Goal: Task Accomplishment & Management: Complete application form

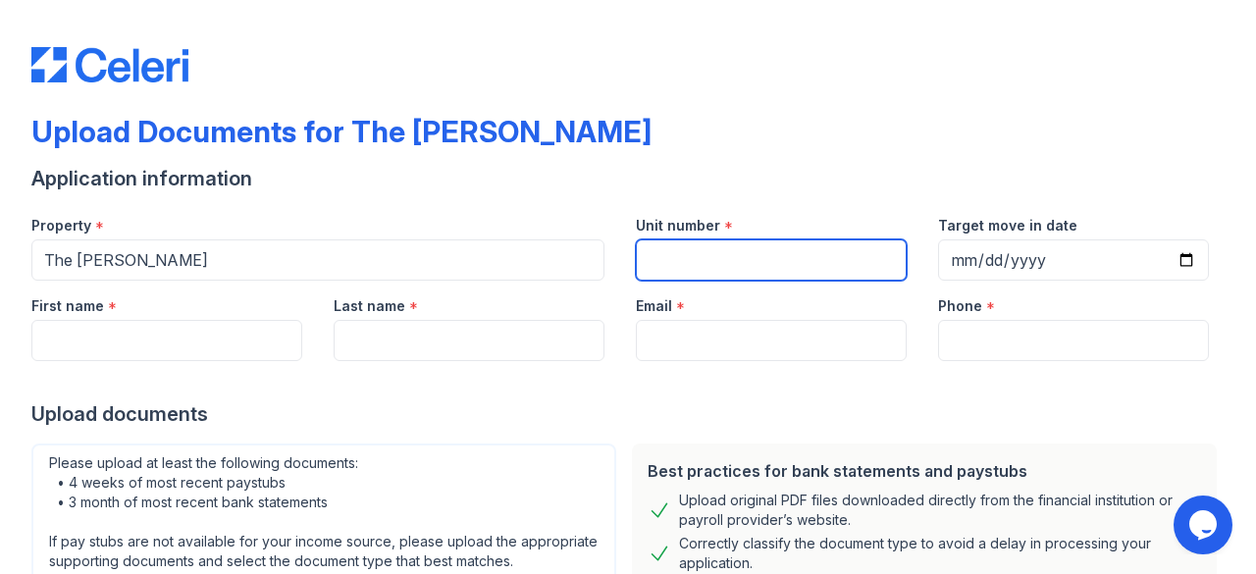
click at [709, 267] on input "Unit number" at bounding box center [771, 259] width 271 height 41
type input "2030"
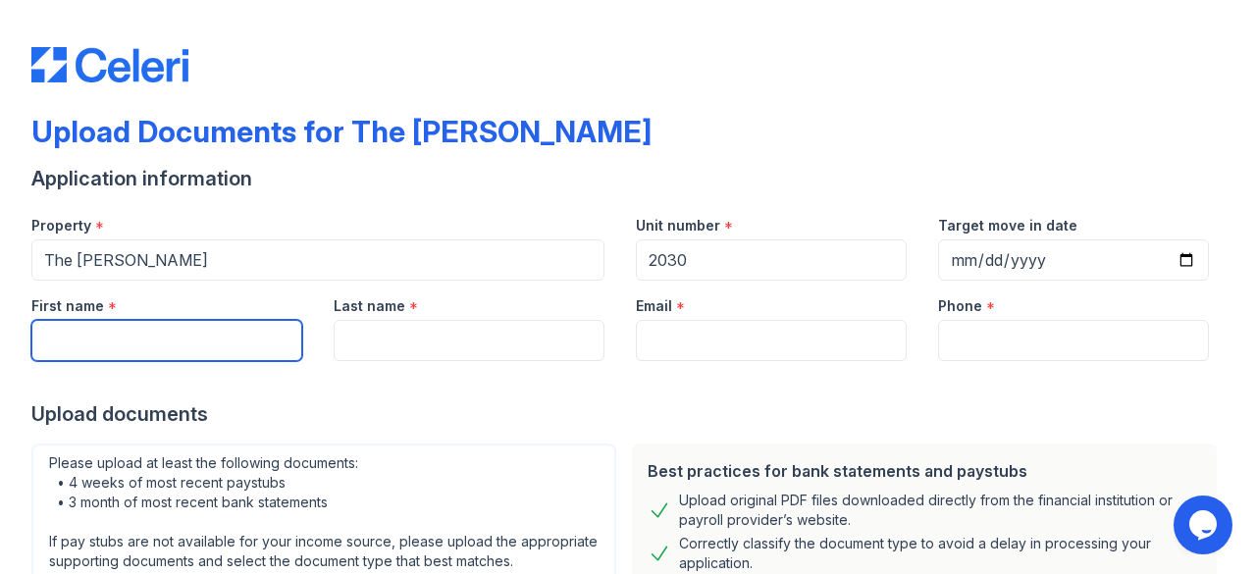
click at [261, 325] on input "First name" at bounding box center [166, 340] width 271 height 41
type input "[PERSON_NAME]"
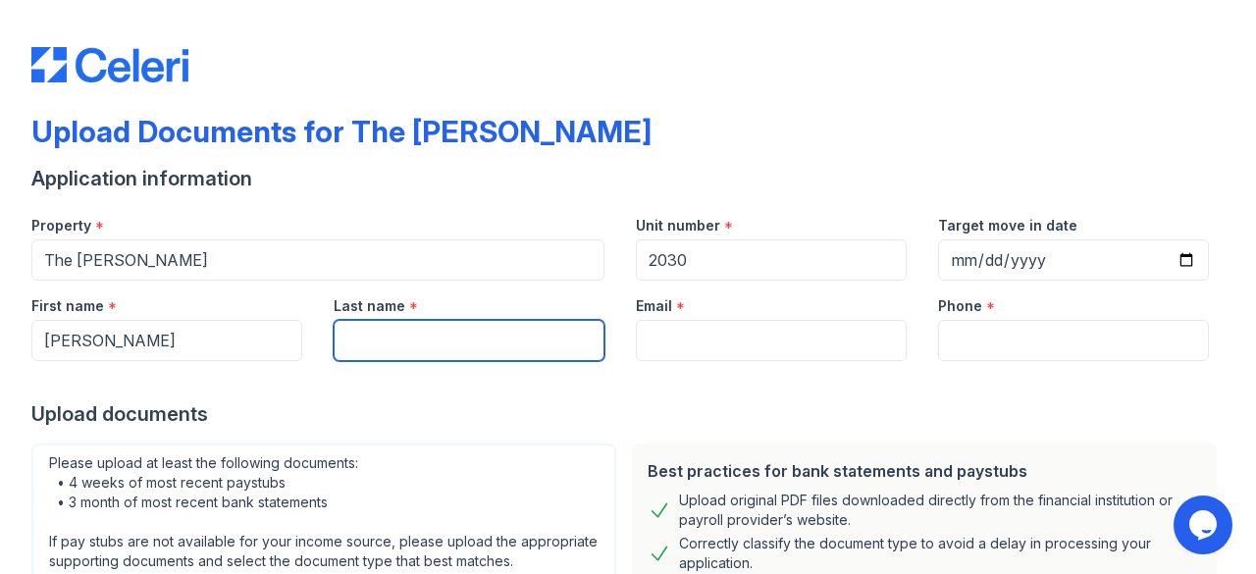
click at [449, 343] on input "Last name" at bounding box center [469, 340] width 271 height 41
type input "Khan"
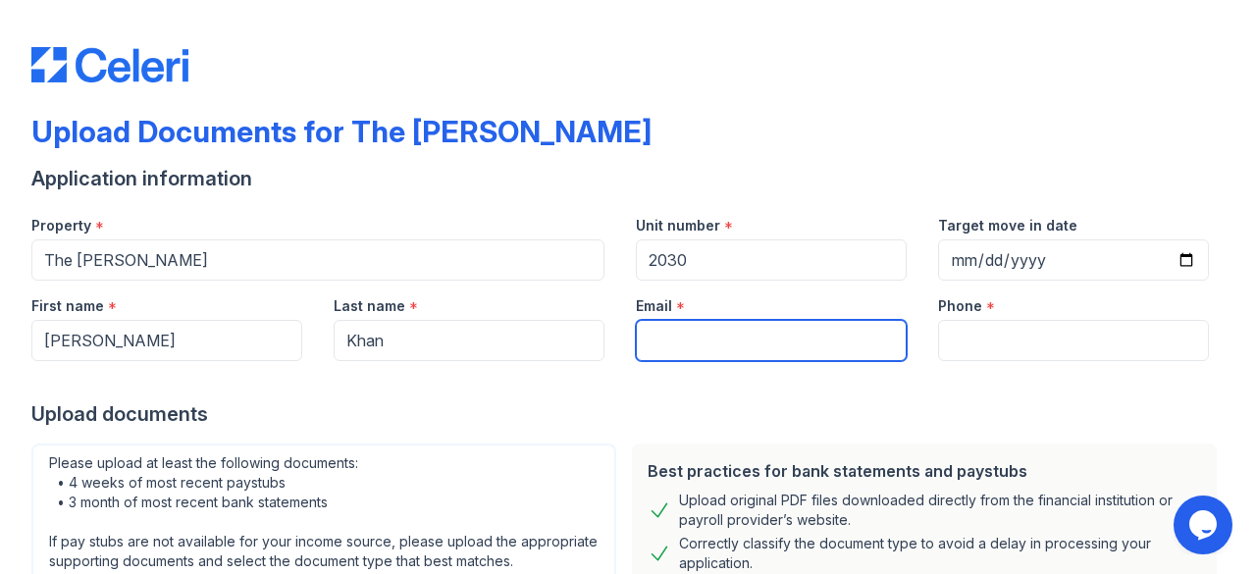
click at [761, 337] on input "Email" at bounding box center [771, 340] width 271 height 41
paste input "[EMAIL_ADDRESS][DOMAIN_NAME]"
type input "[EMAIL_ADDRESS][DOMAIN_NAME]"
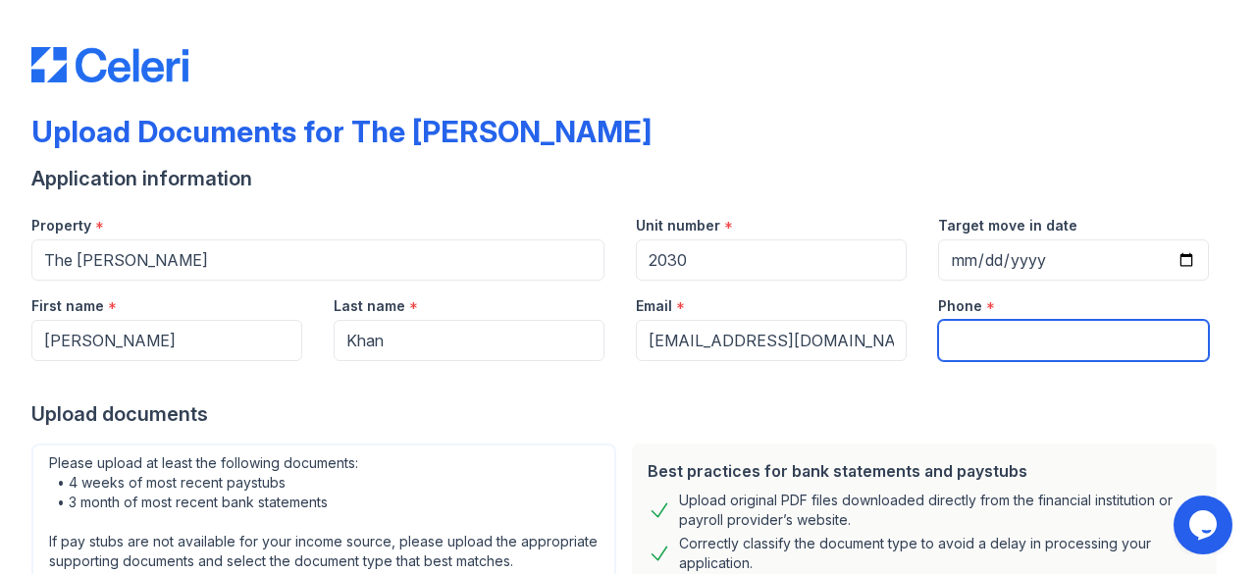
click at [1042, 333] on input "Phone" at bounding box center [1073, 340] width 271 height 41
paste input "[PHONE_NUMBER]"
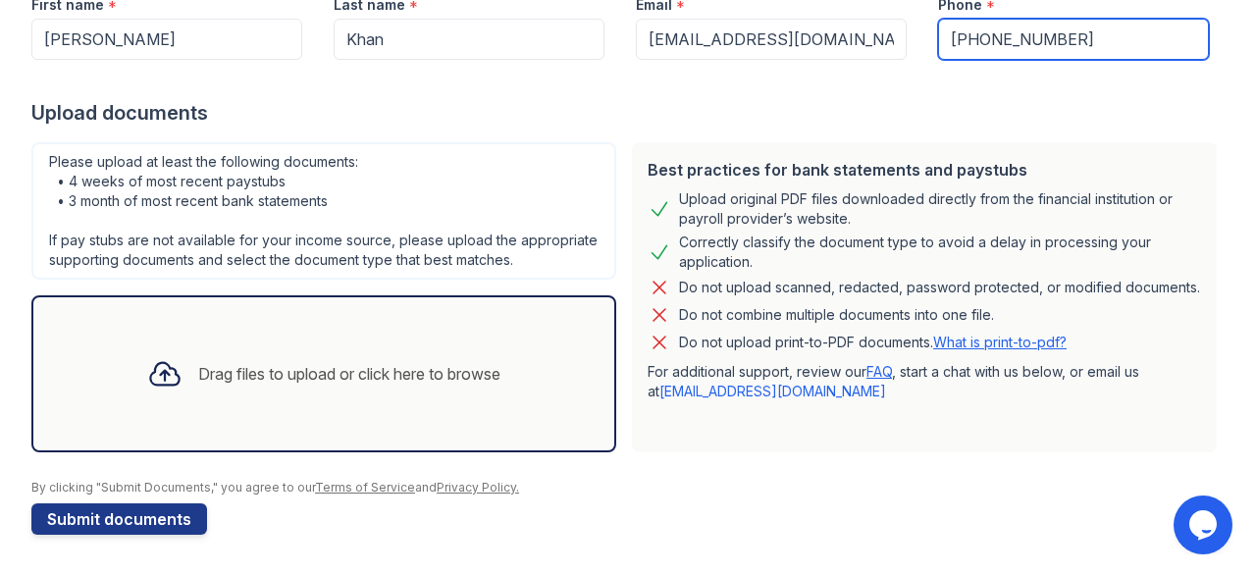
scroll to position [319, 0]
type input "[PHONE_NUMBER]"
click at [334, 374] on div "Drag files to upload or click here to browse" at bounding box center [349, 374] width 302 height 24
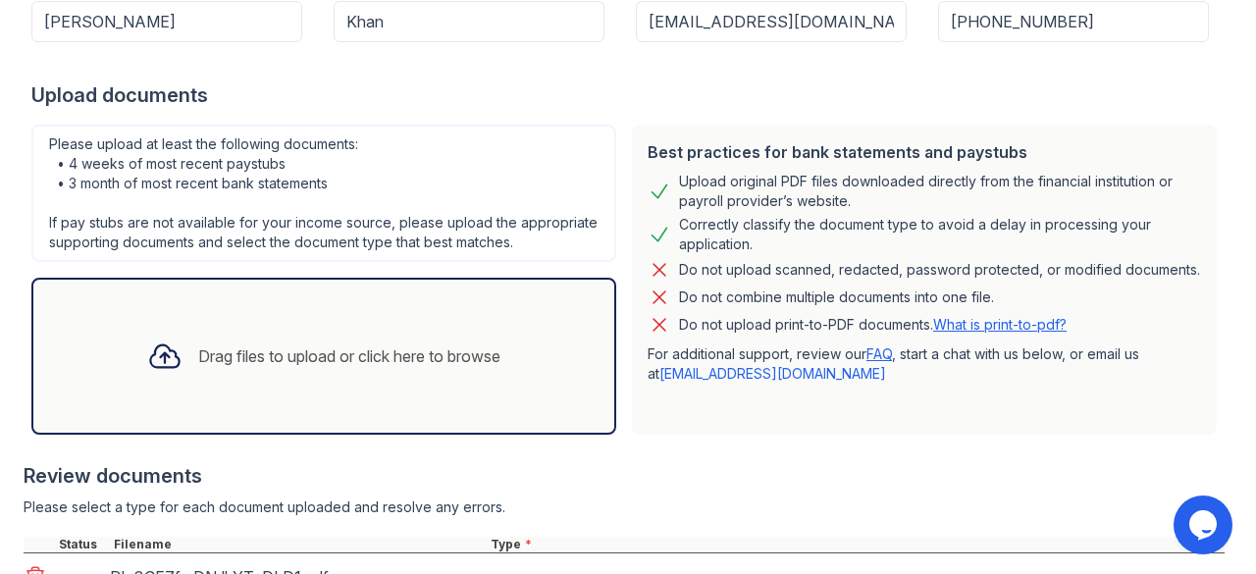
click at [397, 368] on div "Drag files to upload or click here to browse" at bounding box center [349, 356] width 302 height 24
click at [349, 357] on div "Drag files to upload or click here to browse" at bounding box center [323, 356] width 385 height 67
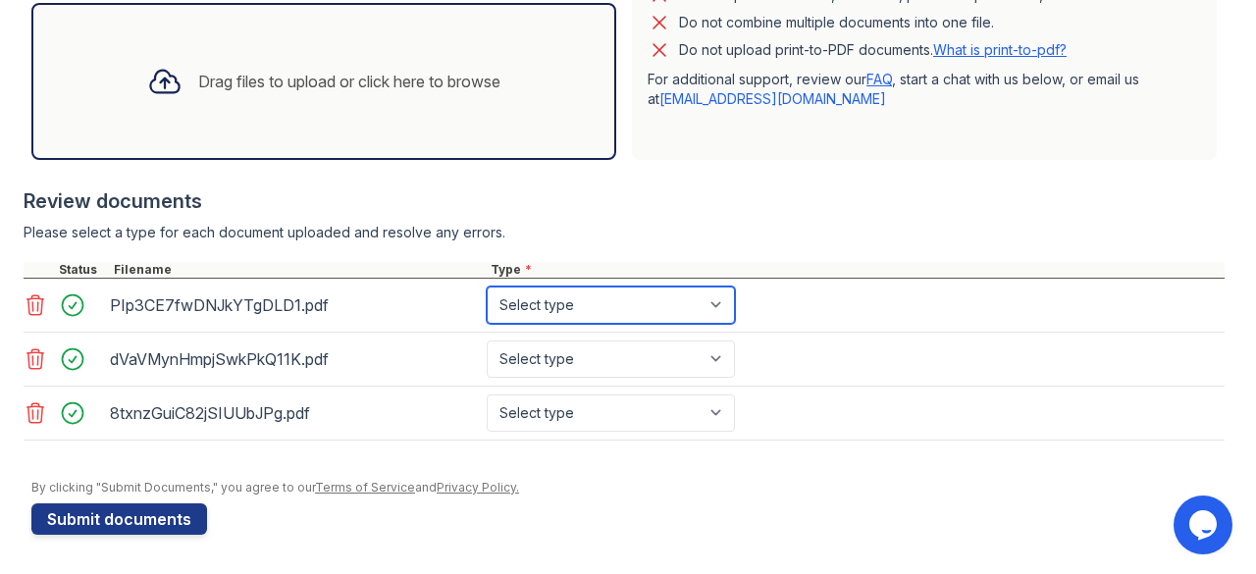
click at [690, 319] on select "Select type Paystub Bank Statement Offer Letter Tax Documents Benefit Award Let…" at bounding box center [611, 305] width 248 height 37
select select "paystub"
click at [487, 289] on select "Select type Paystub Bank Statement Offer Letter Tax Documents Benefit Award Let…" at bounding box center [611, 305] width 248 height 37
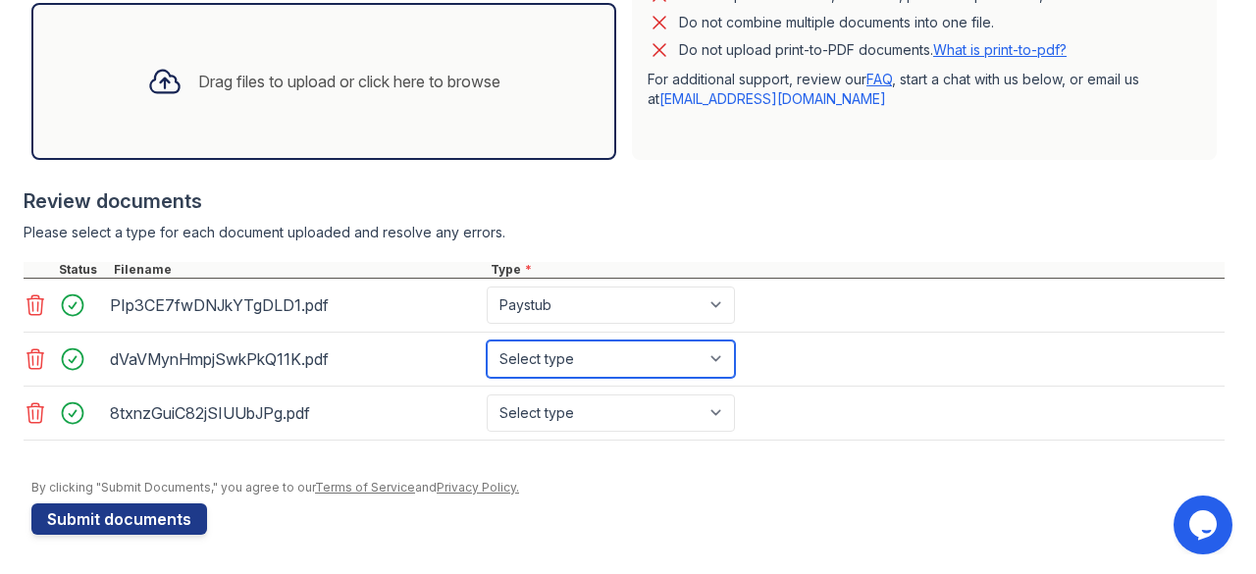
click at [606, 363] on select "Select type Paystub Bank Statement Offer Letter Tax Documents Benefit Award Let…" at bounding box center [611, 358] width 248 height 37
select select "paystub"
click at [487, 342] on select "Select type Paystub Bank Statement Offer Letter Tax Documents Benefit Award Let…" at bounding box center [611, 358] width 248 height 37
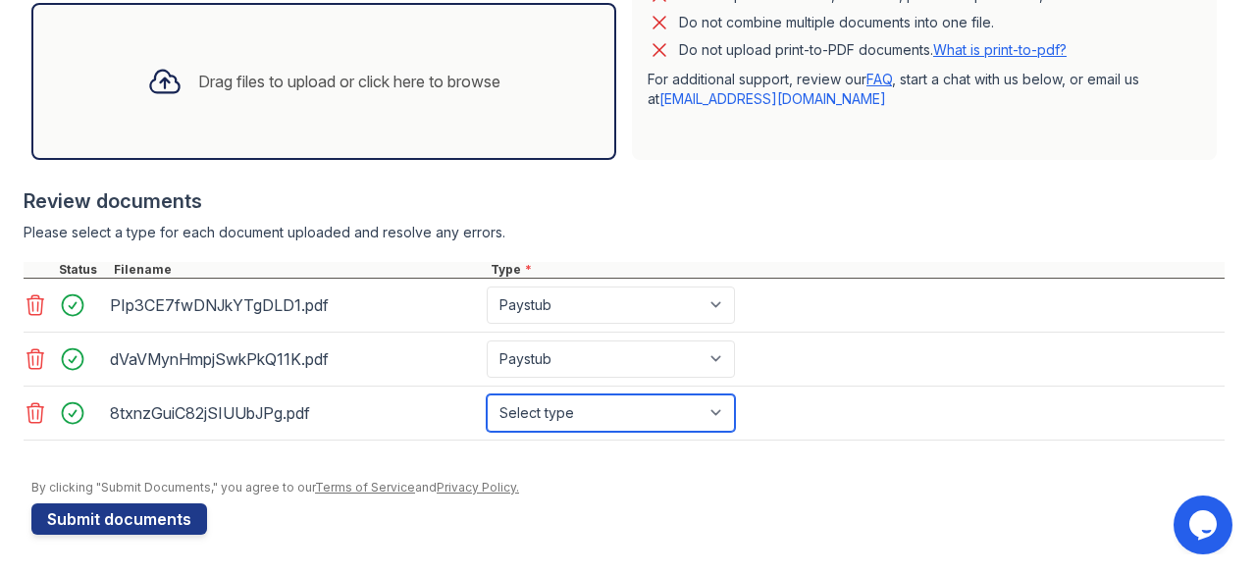
click at [526, 411] on select "Select type Paystub Bank Statement Offer Letter Tax Documents Benefit Award Let…" at bounding box center [611, 412] width 248 height 37
select select "paystub"
click at [487, 395] on select "Select type Paystub Bank Statement Offer Letter Tax Documents Benefit Award Let…" at bounding box center [611, 412] width 248 height 37
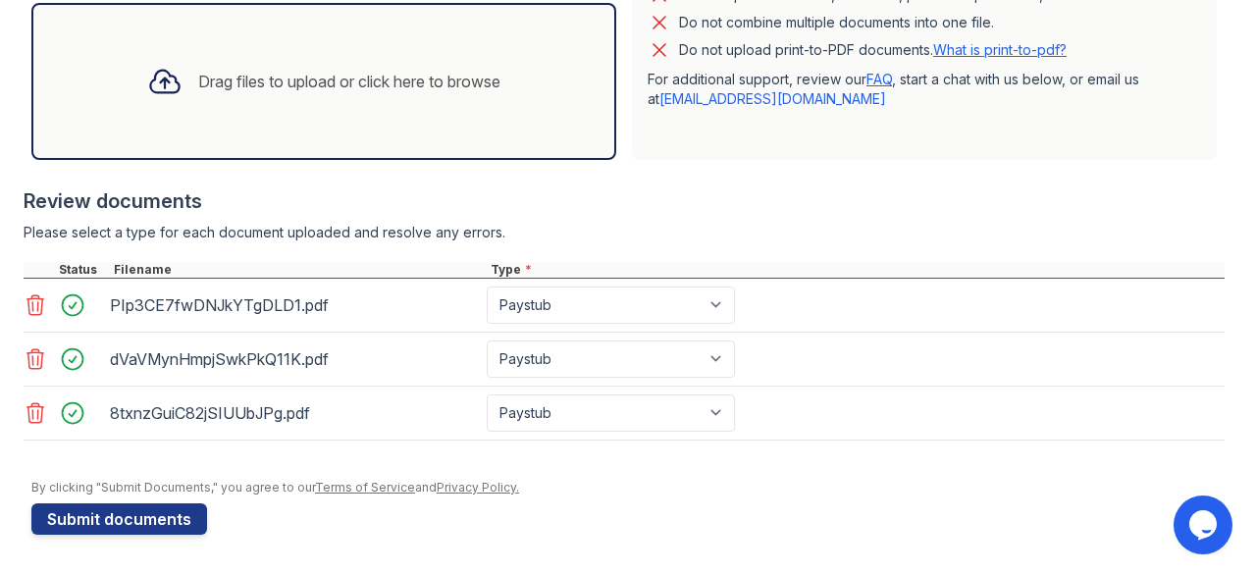
click at [478, 101] on div "Drag files to upload or click here to browse" at bounding box center [323, 81] width 385 height 67
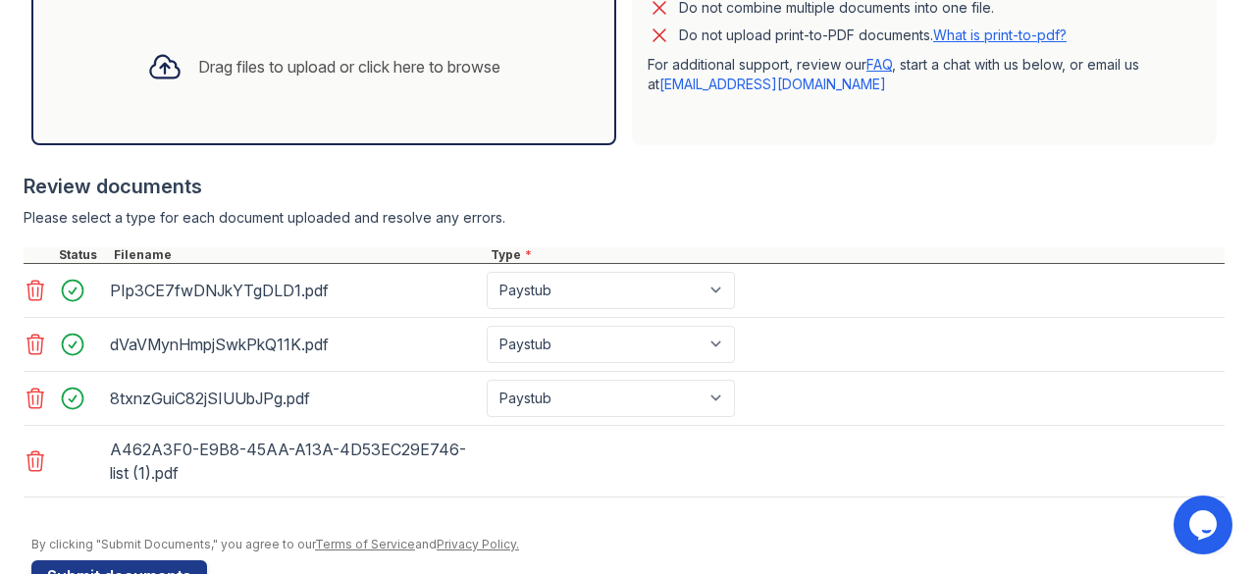
click at [364, 100] on div "Drag files to upload or click here to browse" at bounding box center [323, 66] width 385 height 67
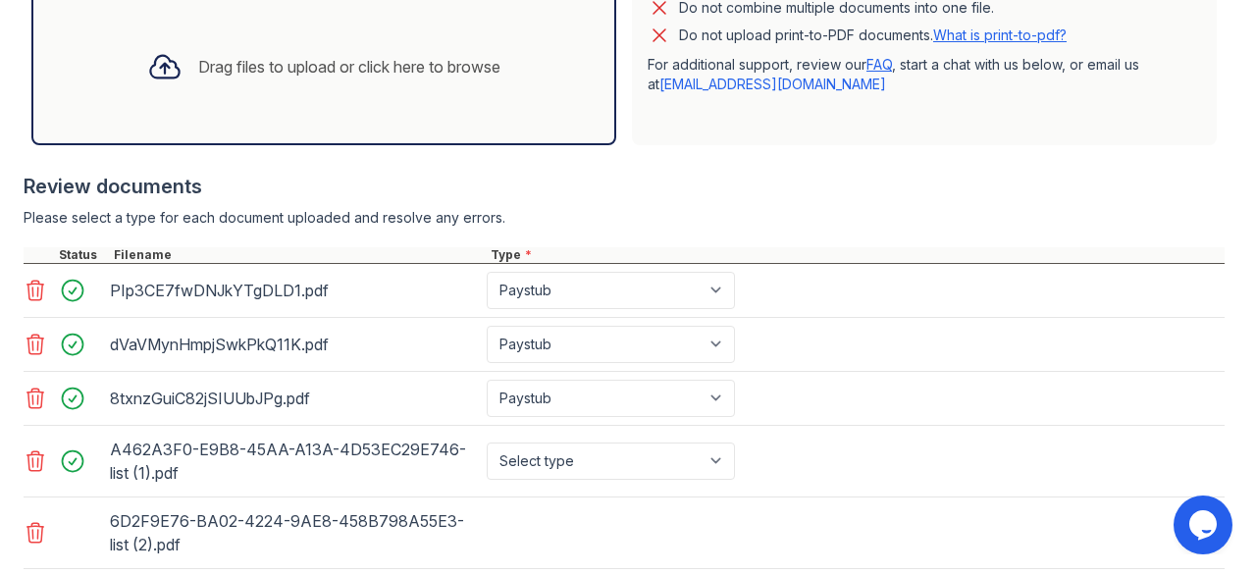
click at [365, 100] on div "Drag files to upload or click here to browse" at bounding box center [323, 66] width 385 height 67
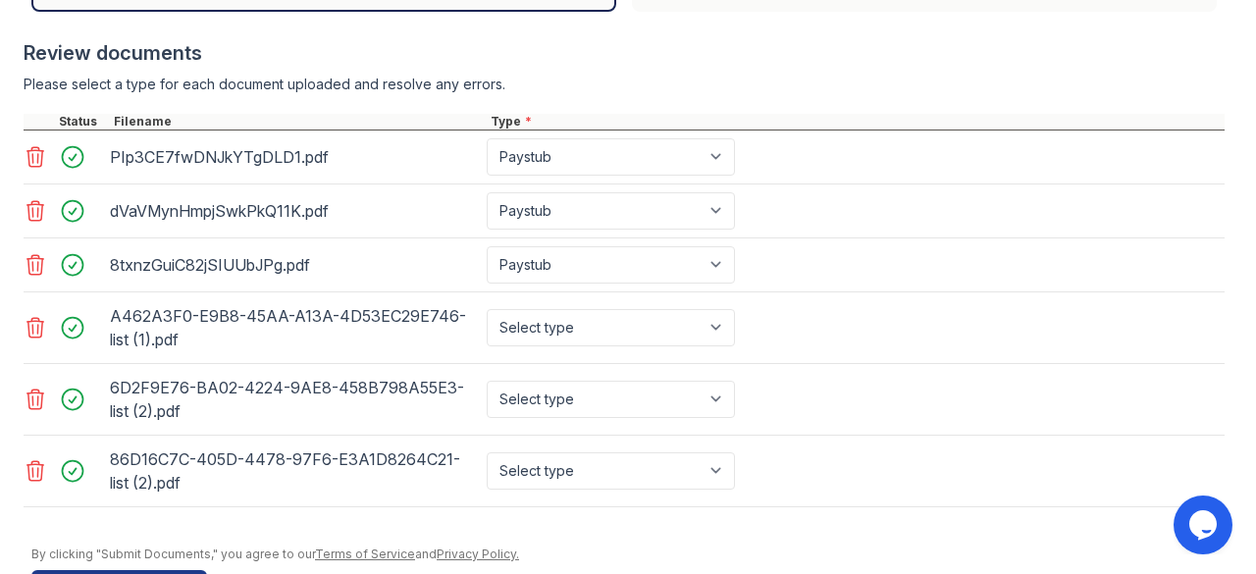
scroll to position [765, 0]
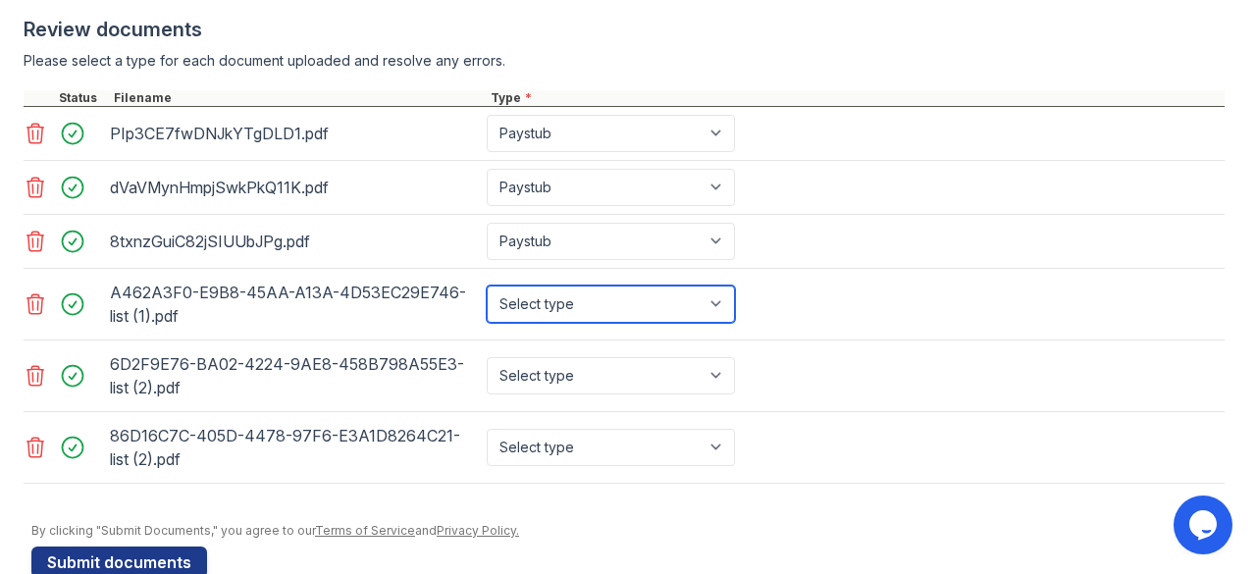
click at [665, 313] on select "Select type Paystub Bank Statement Offer Letter Tax Documents Benefit Award Let…" at bounding box center [611, 304] width 248 height 37
select select "bank_statement"
click at [487, 299] on select "Select type Paystub Bank Statement Offer Letter Tax Documents Benefit Award Let…" at bounding box center [611, 304] width 248 height 37
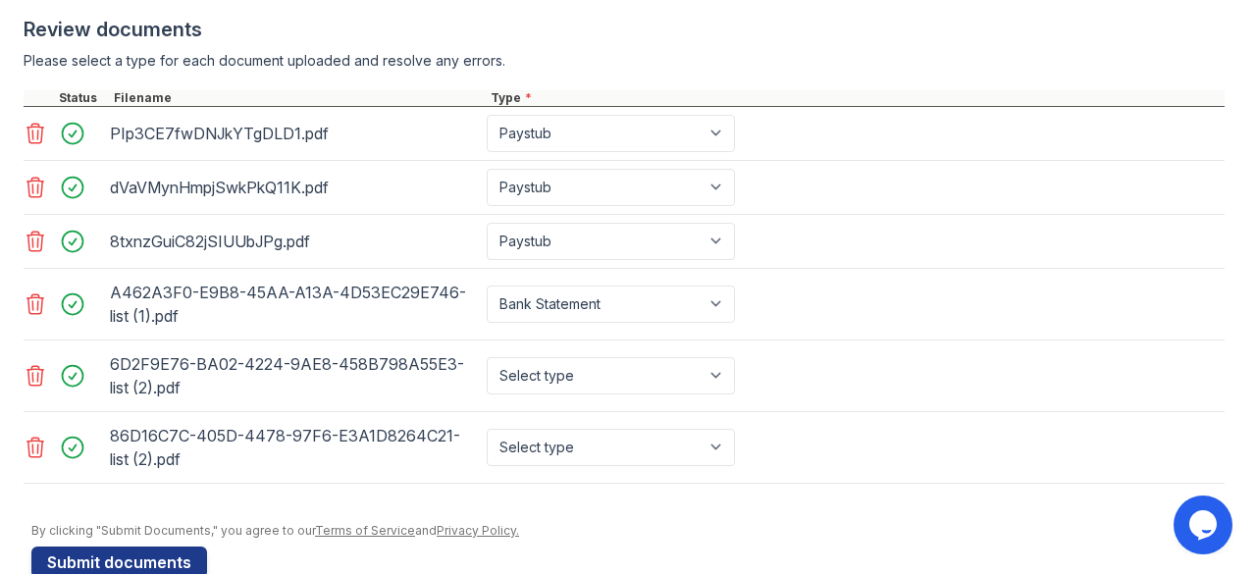
click at [551, 364] on div "Select type Paystub Bank Statement Offer Letter Tax Documents Benefit Award Let…" at bounding box center [613, 375] width 260 height 55
click at [543, 378] on select "Select type Paystub Bank Statement Offer Letter Tax Documents Benefit Award Let…" at bounding box center [611, 375] width 248 height 37
select select "bank_statement"
click at [487, 371] on select "Select type Paystub Bank Statement Offer Letter Tax Documents Benefit Award Let…" at bounding box center [611, 375] width 248 height 37
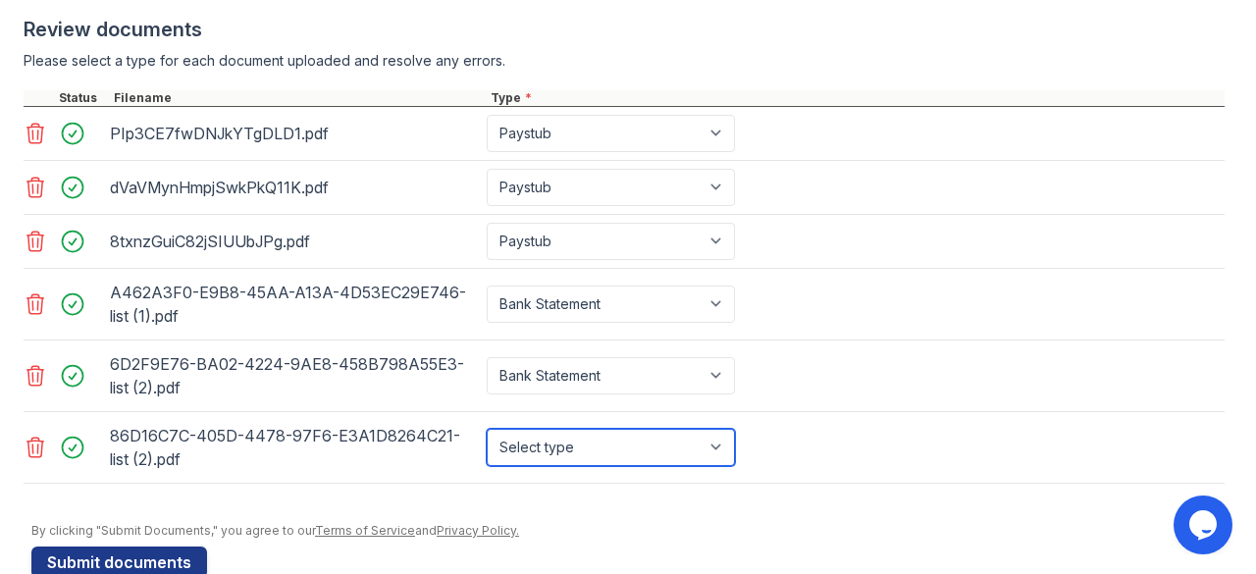
click at [558, 450] on select "Select type Paystub Bank Statement Offer Letter Tax Documents Benefit Award Let…" at bounding box center [611, 447] width 248 height 37
select select "bank_statement"
click at [487, 443] on select "Select type Paystub Bank Statement Offer Letter Tax Documents Benefit Award Let…" at bounding box center [611, 447] width 248 height 37
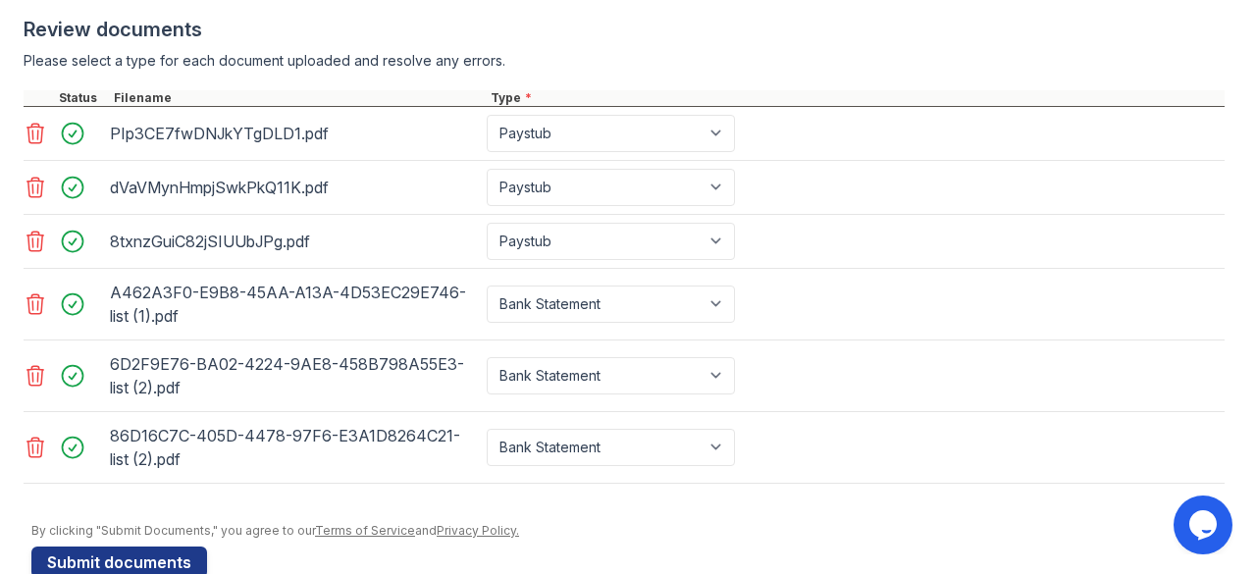
click at [153, 568] on button "Submit documents" at bounding box center [119, 562] width 176 height 31
